Goal: Task Accomplishment & Management: Use online tool/utility

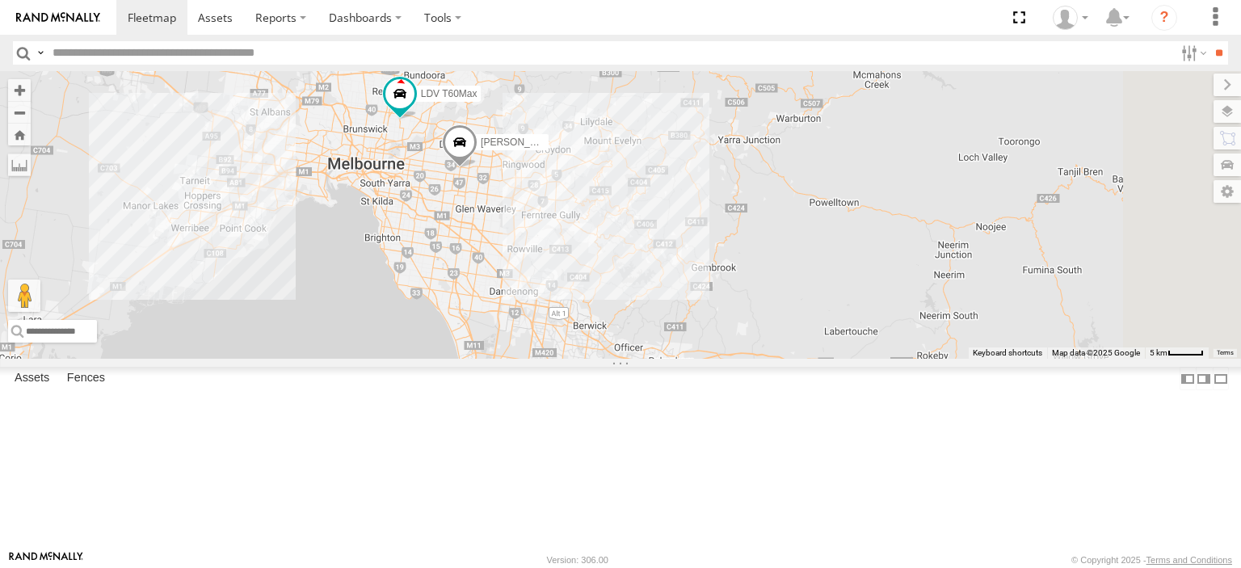
drag, startPoint x: 1013, startPoint y: 369, endPoint x: 628, endPoint y: 61, distance: 493.3
click at [628, 61] on body at bounding box center [620, 284] width 1241 height 568
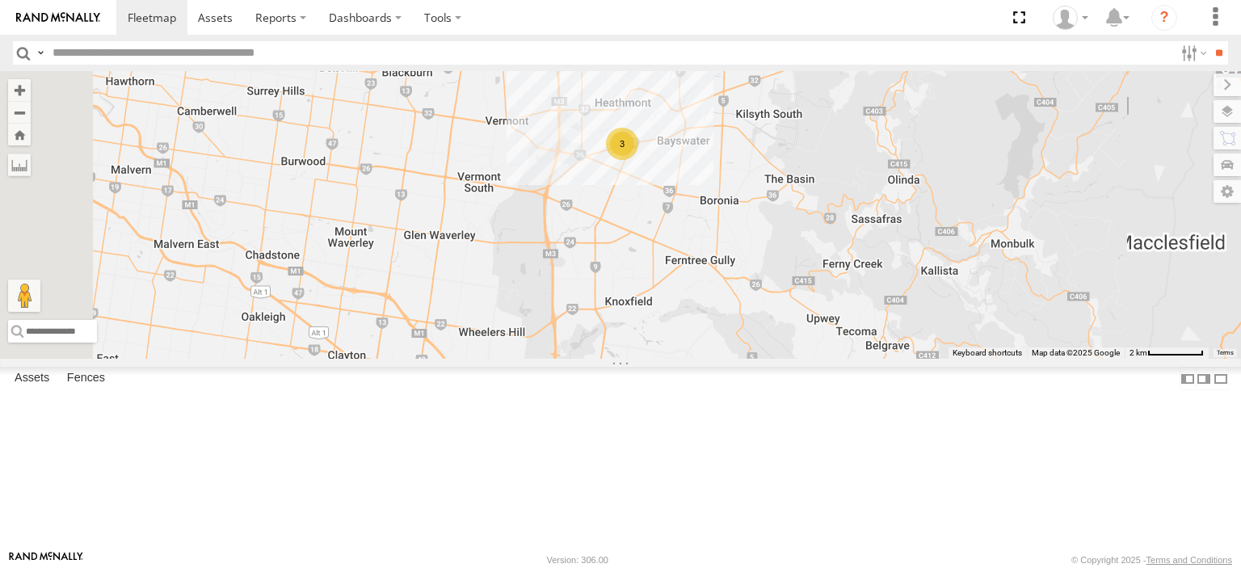
drag, startPoint x: 550, startPoint y: 171, endPoint x: 574, endPoint y: 225, distance: 58.2
click at [574, 225] on div "Bendigo Isuzu FRR LDV T60Max Jennifer BMW Westside UD Bayswater Canter Bayswate…" at bounding box center [620, 215] width 1241 height 288
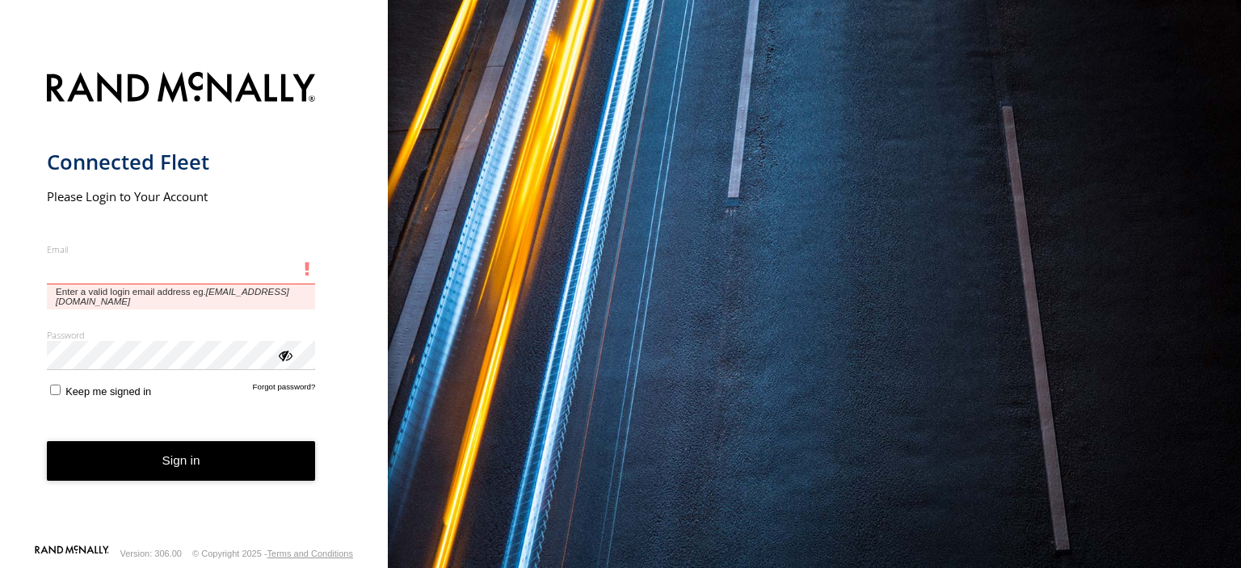
type input "**********"
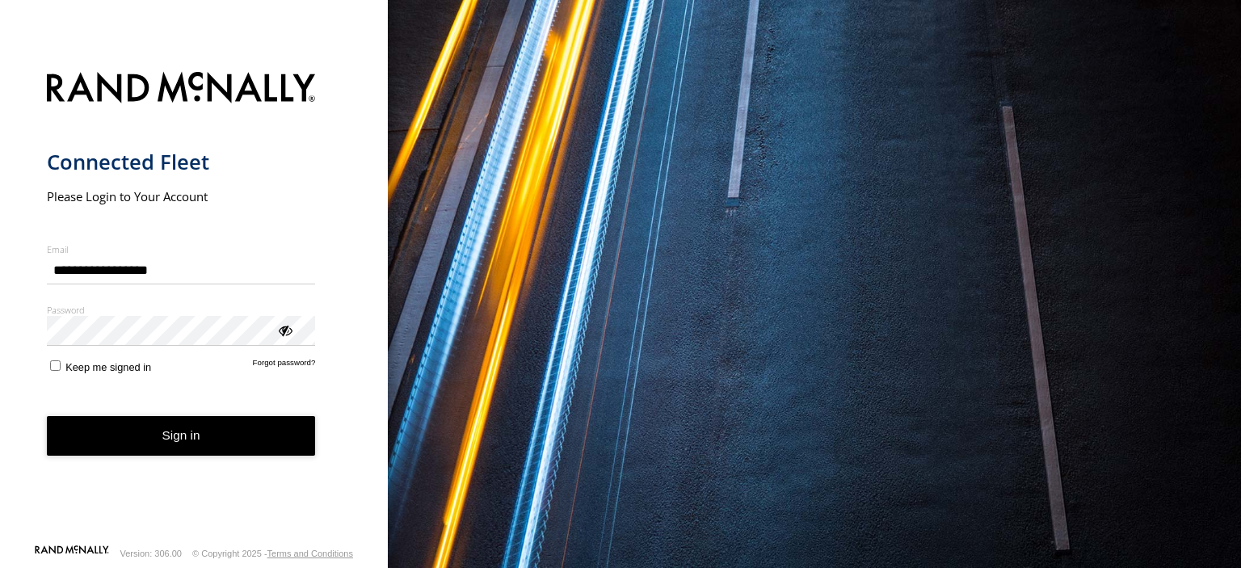
click at [204, 443] on button "Sign in" at bounding box center [181, 436] width 269 height 40
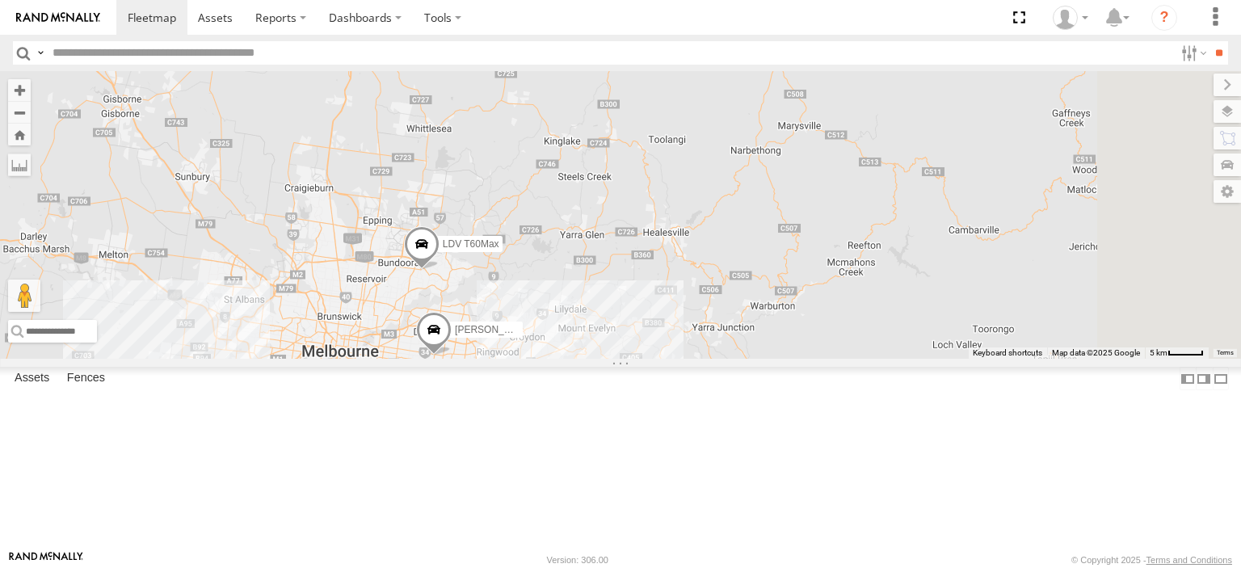
drag, startPoint x: 1041, startPoint y: 441, endPoint x: 324, endPoint y: 389, distance: 718.6
click at [318, 391] on main "To navigate the map with touch gestures double-tap and hold your finger on the …" at bounding box center [620, 310] width 1241 height 479
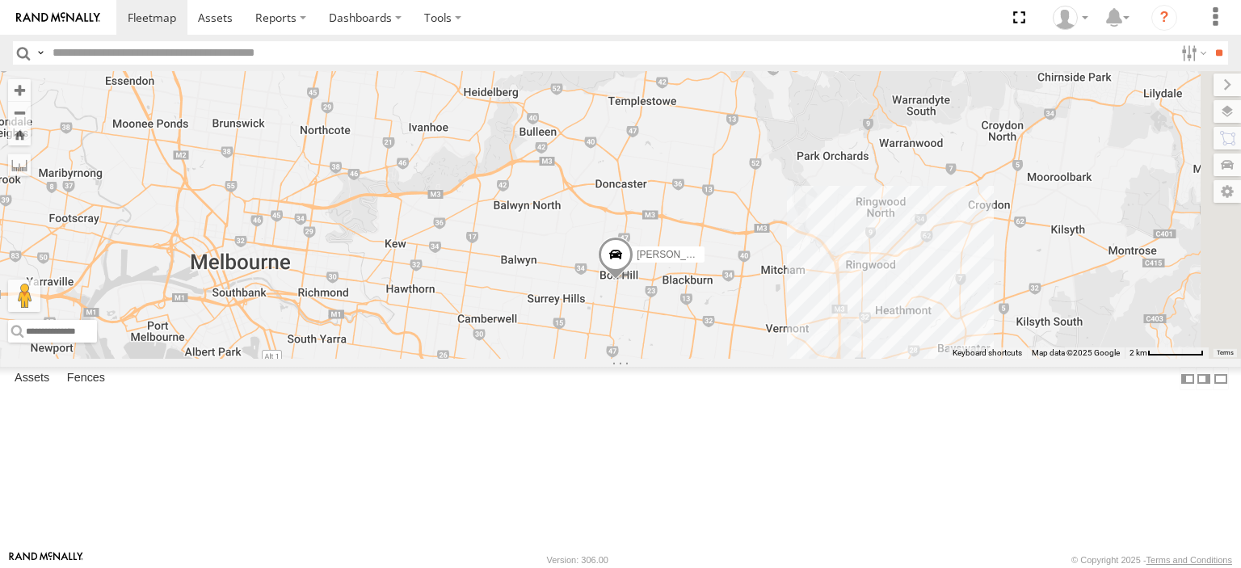
drag, startPoint x: 726, startPoint y: 432, endPoint x: 624, endPoint y: 275, distance: 188.0
click at [591, 228] on div "LDV T60Max Bayswater Canter Jennifer BMW" at bounding box center [620, 215] width 1241 height 288
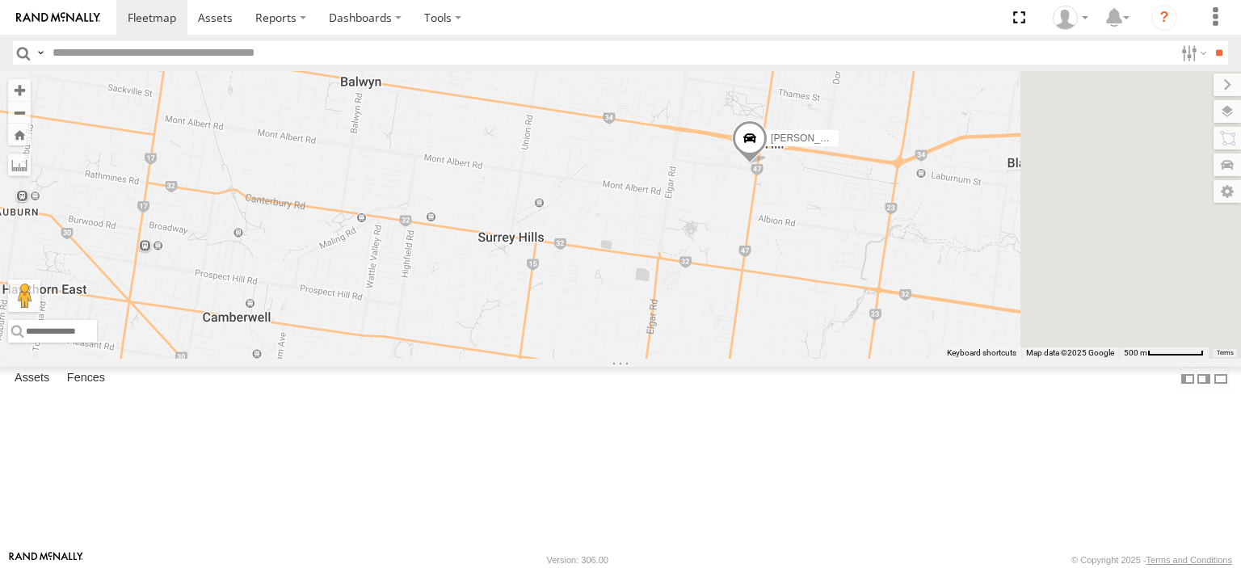
drag, startPoint x: 889, startPoint y: 238, endPoint x: 819, endPoint y: 318, distance: 106.0
click at [819, 318] on div "LDV T60Max Bayswater Canter Jennifer BMW" at bounding box center [620, 215] width 1241 height 288
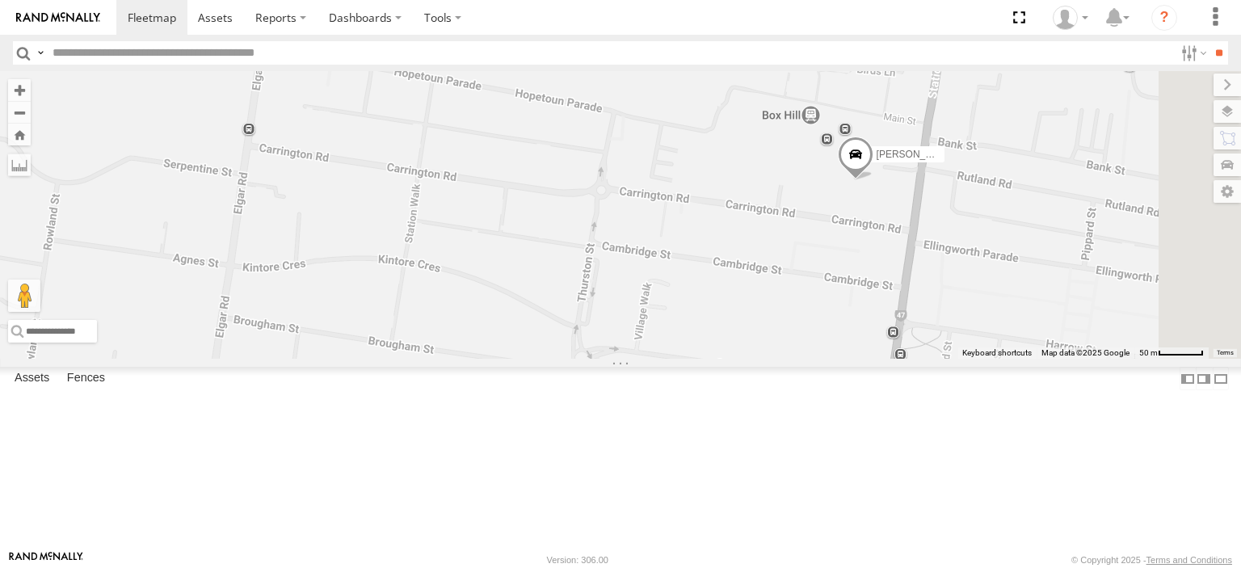
drag, startPoint x: 1147, startPoint y: 297, endPoint x: 809, endPoint y: 386, distance: 350.2
click at [809, 359] on div "LDV T60Max Bayswater Canter Jennifer BMW" at bounding box center [620, 215] width 1241 height 288
